Goal: Task Accomplishment & Management: Manage account settings

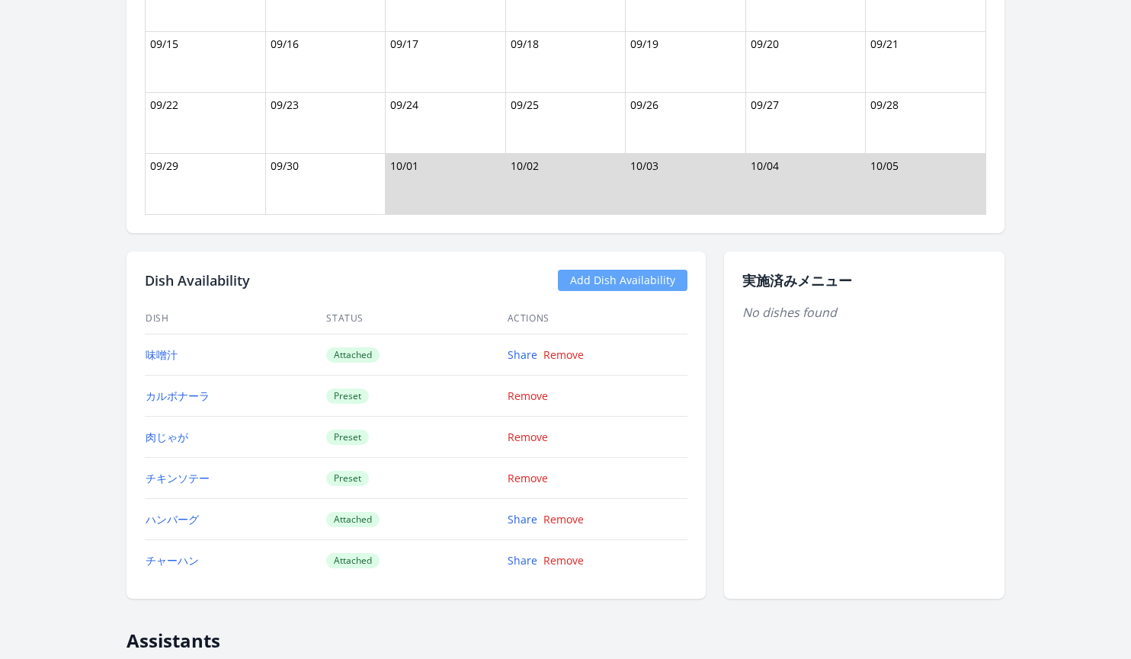
scroll to position [1223, 0]
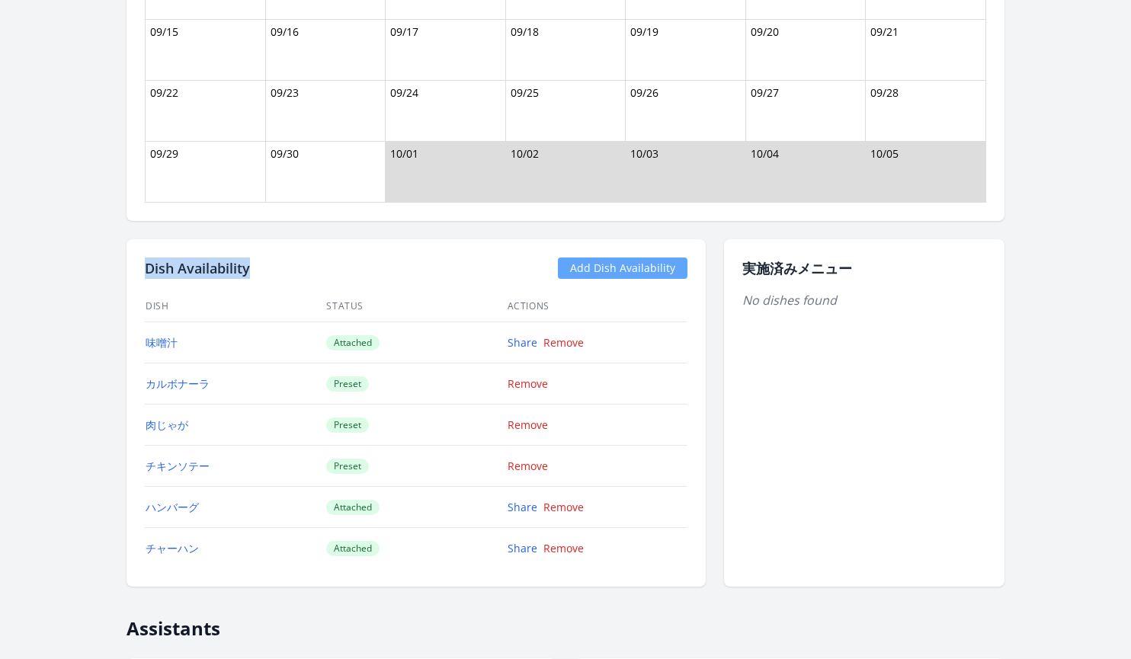
drag, startPoint x: 257, startPoint y: 264, endPoint x: 145, endPoint y: 259, distance: 112.2
click at [145, 259] on div "Dish Availability Add Dish Availability" at bounding box center [416, 268] width 543 height 21
copy h2 "Dish Availability"
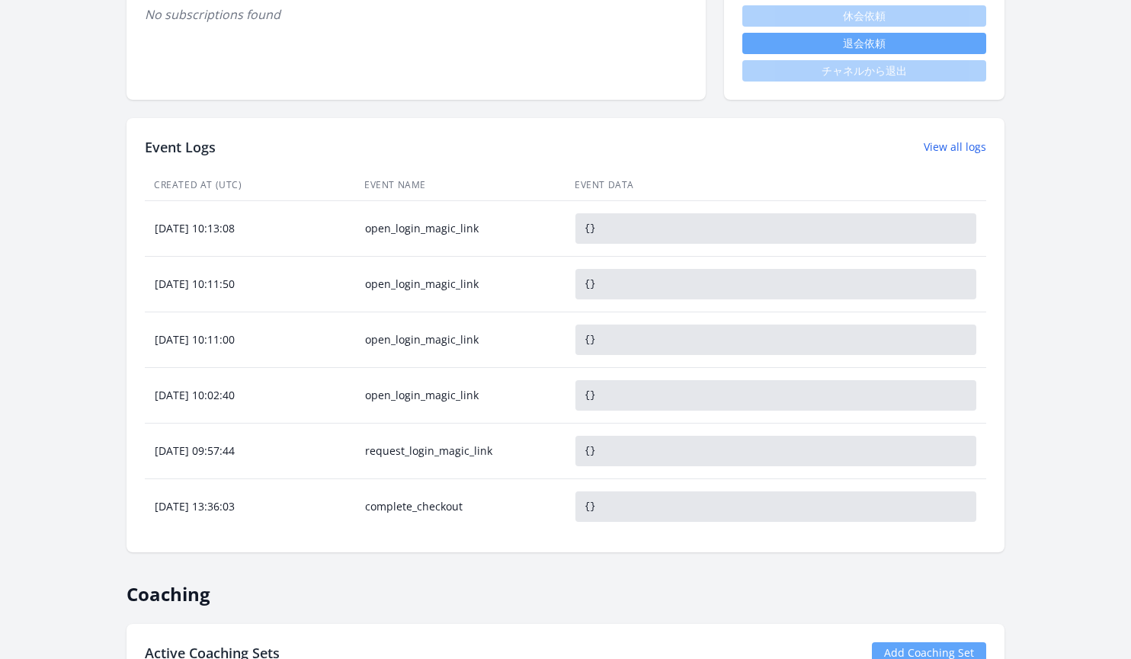
scroll to position [882, 0]
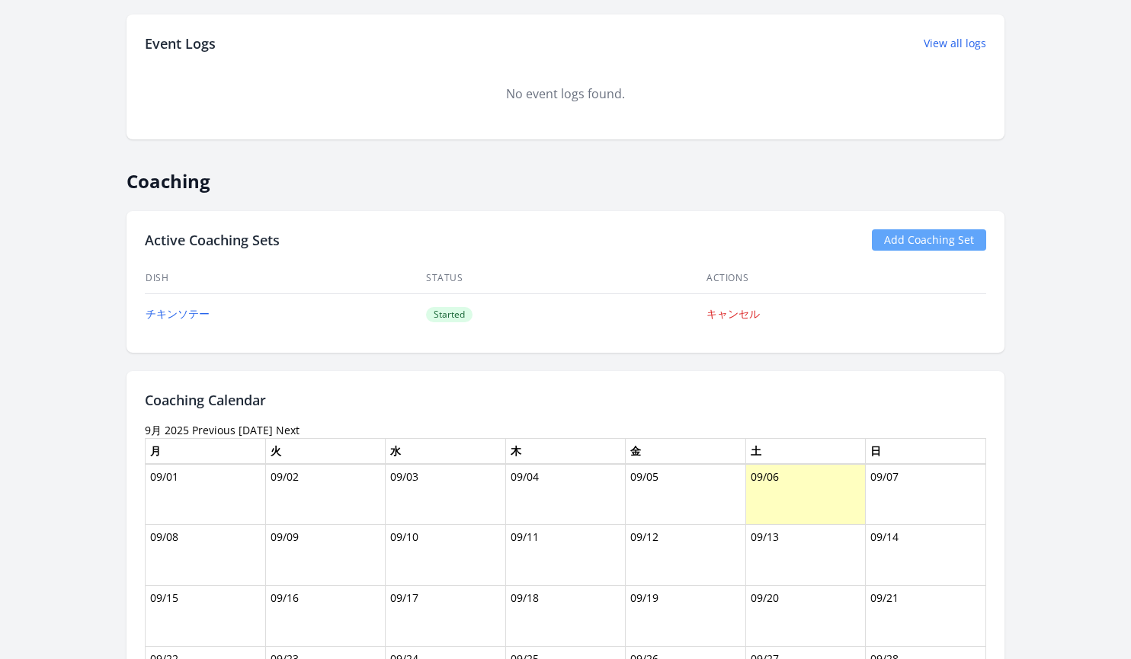
scroll to position [743, 0]
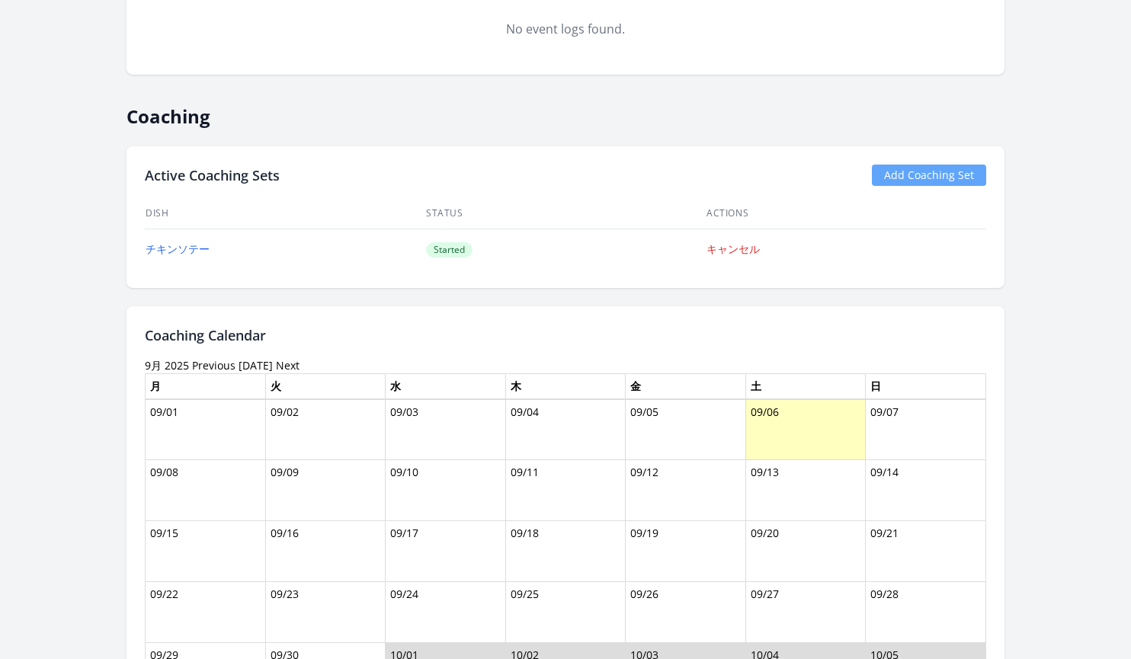
click at [198, 369] on link "Previous" at bounding box center [213, 365] width 43 height 14
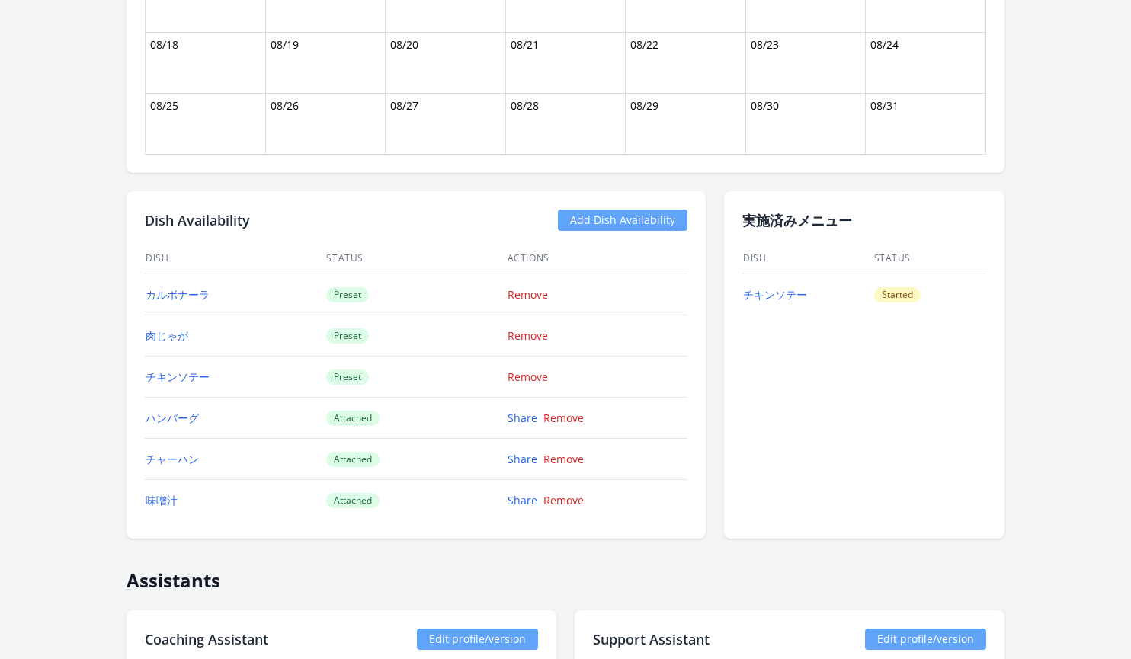
scroll to position [992, 0]
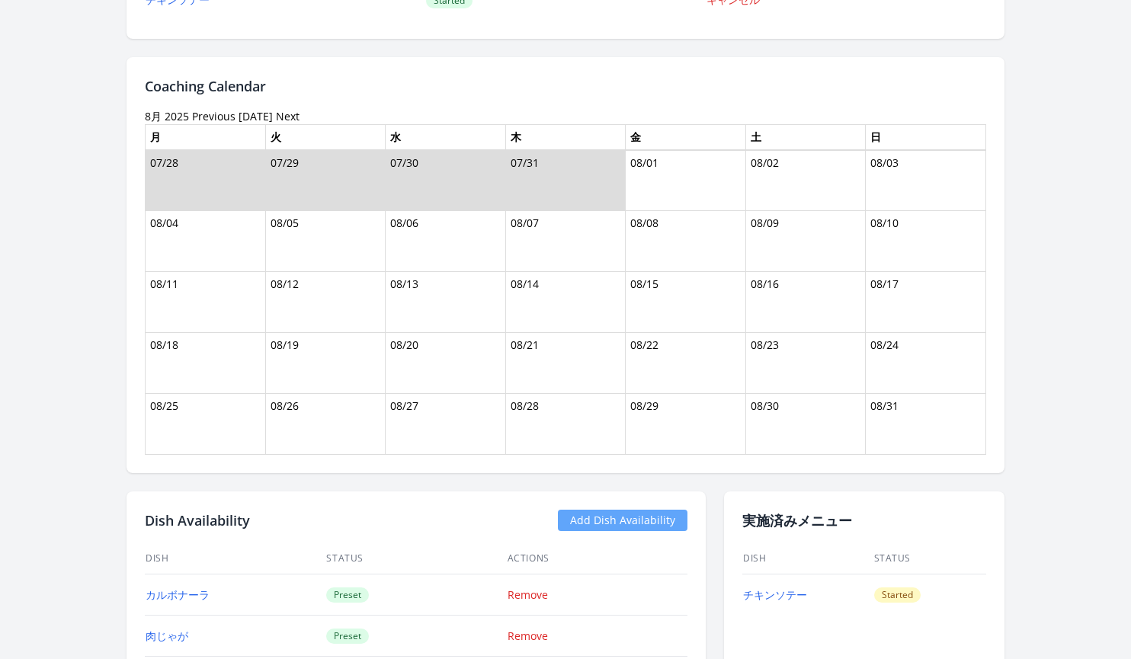
click at [210, 111] on link "Previous" at bounding box center [213, 116] width 43 height 14
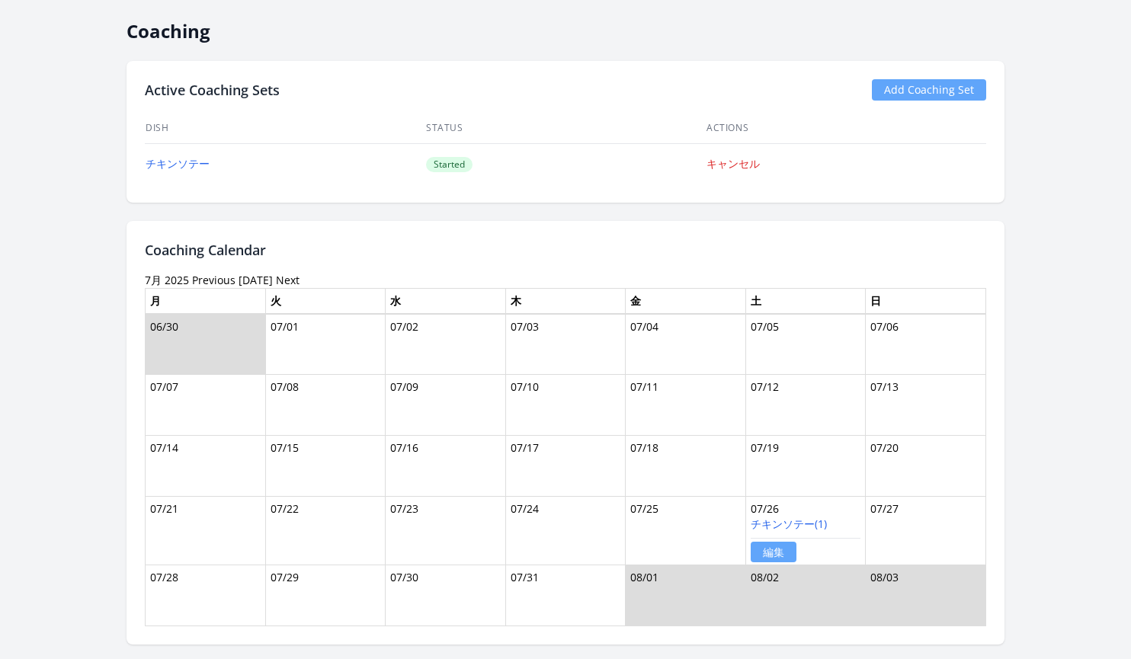
scroll to position [830, 0]
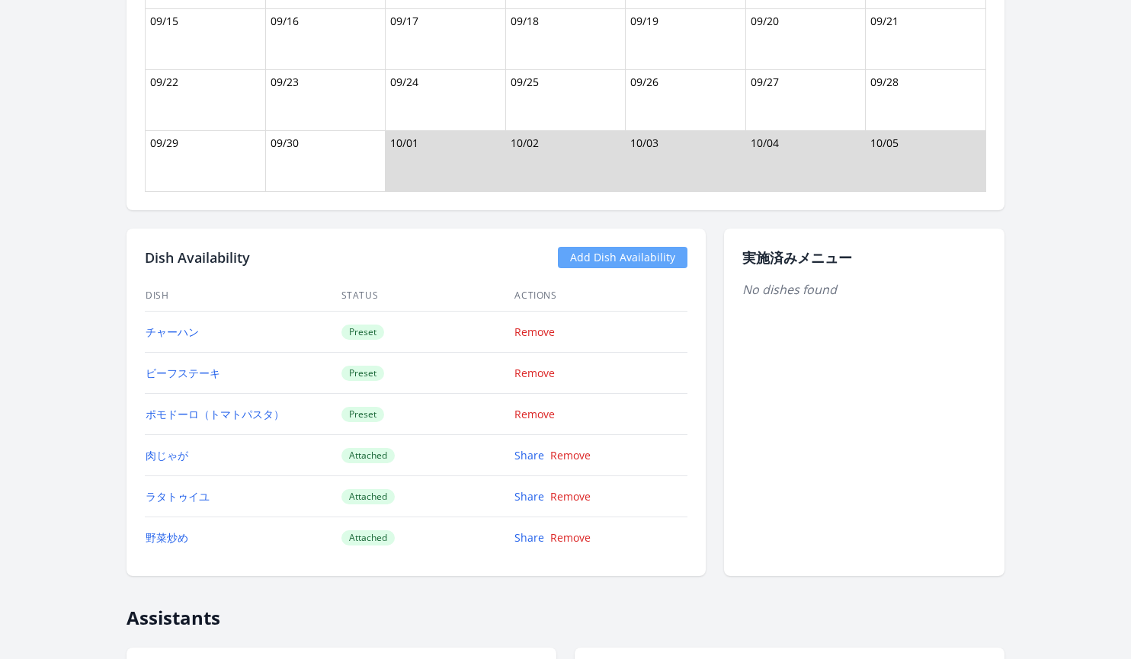
scroll to position [1317, 0]
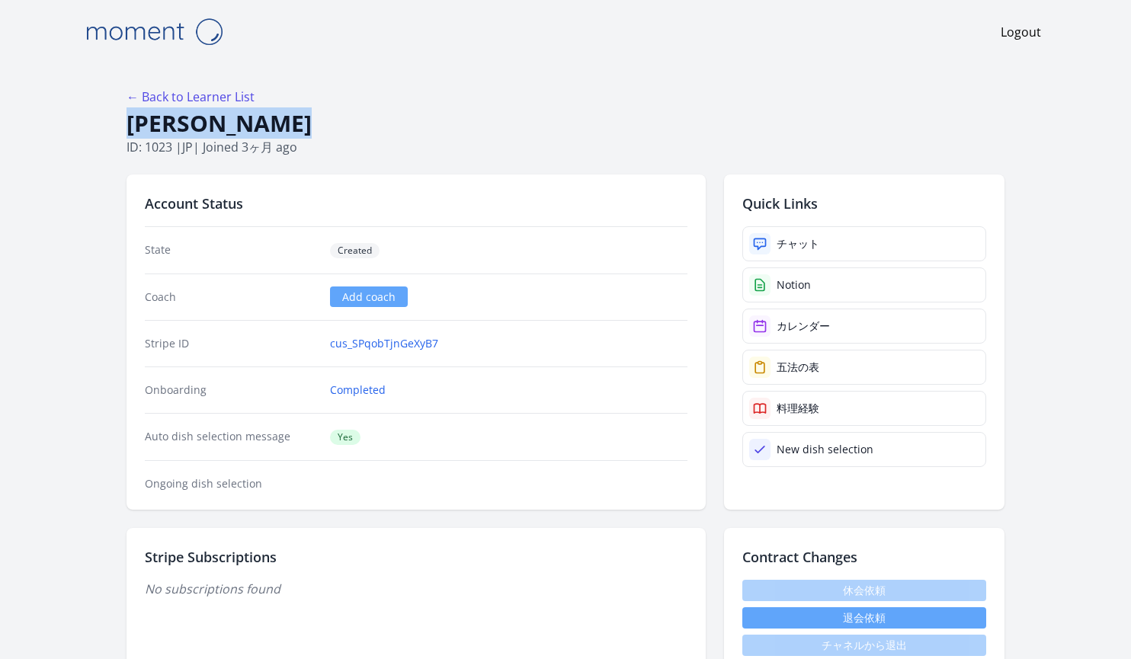
drag, startPoint x: 321, startPoint y: 120, endPoint x: 123, endPoint y: 127, distance: 197.5
copy h1 "[PERSON_NAME]"
